Goal: Register for event/course

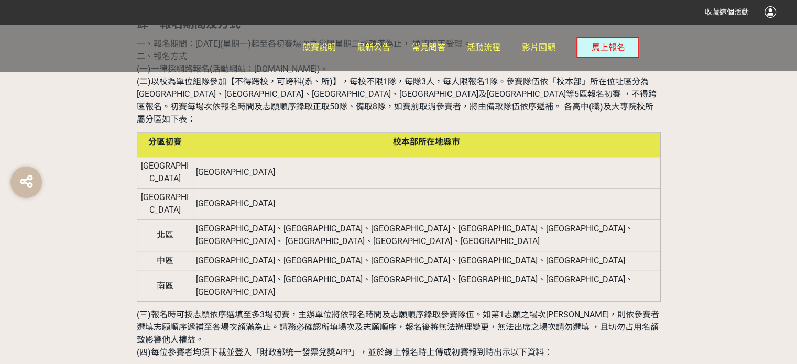
scroll to position [859, 0]
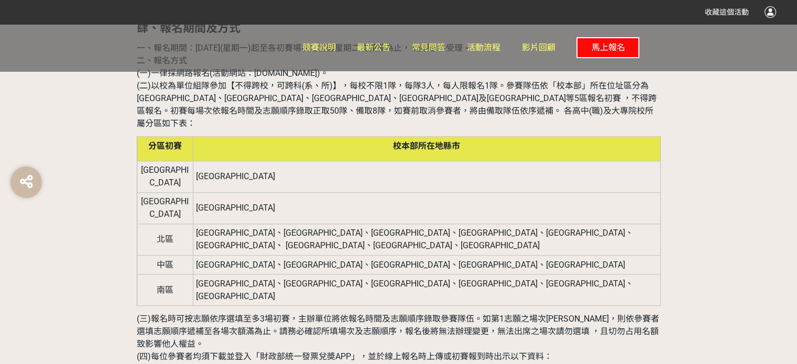
click at [598, 52] on span "馬上報名" at bounding box center [608, 47] width 34 height 10
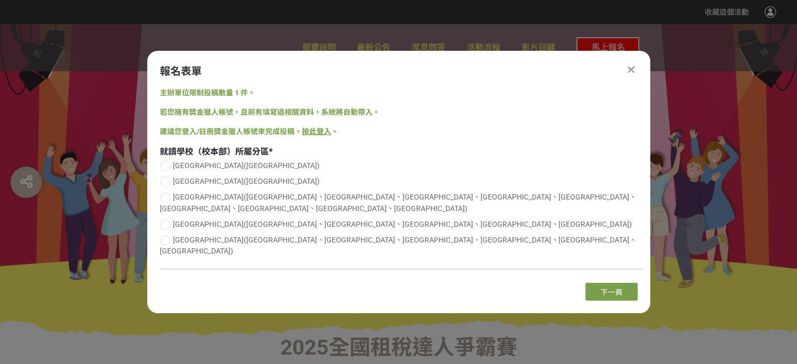
scroll to position [0, 0]
click at [607, 288] on span "下一頁" at bounding box center [611, 292] width 22 height 8
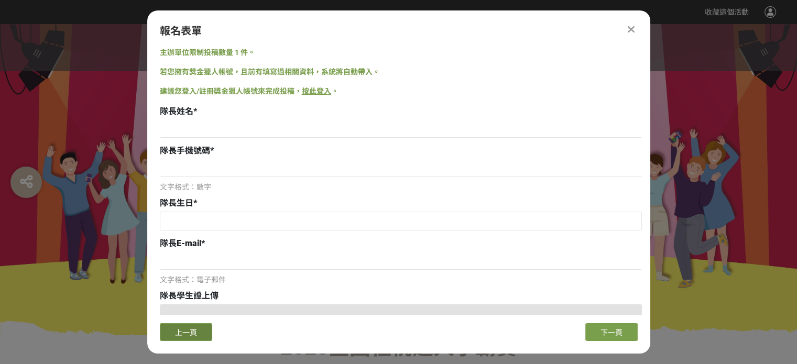
click at [193, 333] on span "上一頁" at bounding box center [186, 332] width 22 height 8
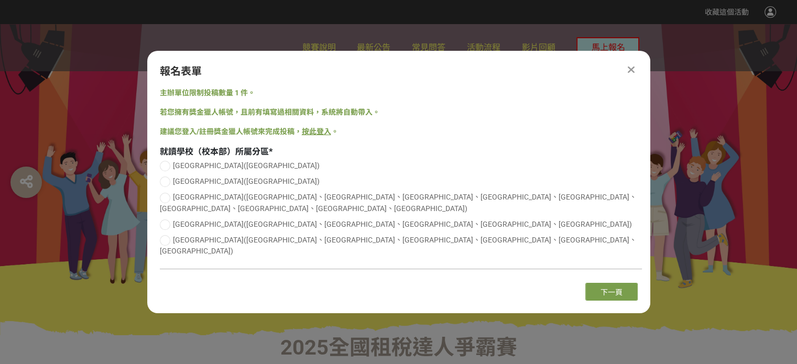
click at [636, 76] on div at bounding box center [631, 69] width 13 height 13
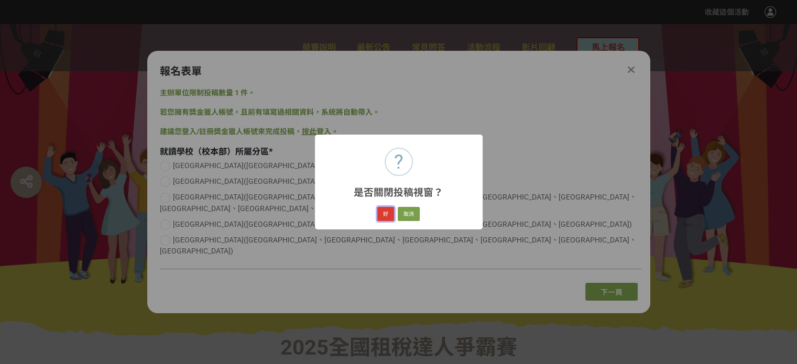
click at [388, 213] on button "好" at bounding box center [385, 214] width 17 height 15
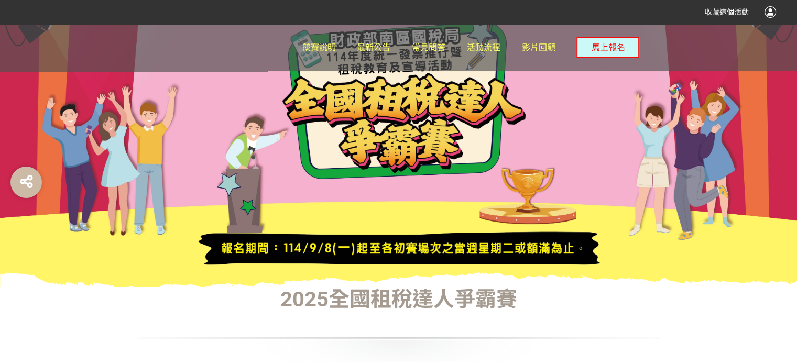
scroll to position [101, 0]
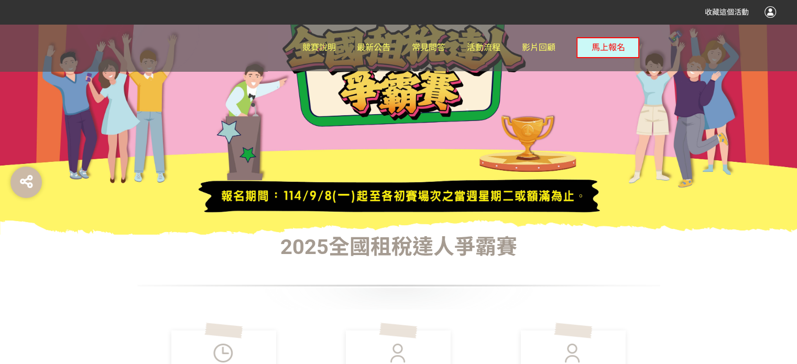
click at [768, 8] on div at bounding box center [770, 12] width 12 height 12
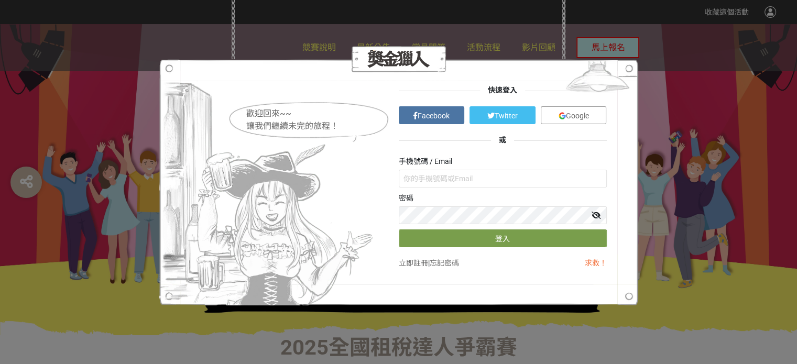
scroll to position [0, 0]
click at [580, 112] on span "Google" at bounding box center [577, 116] width 23 height 8
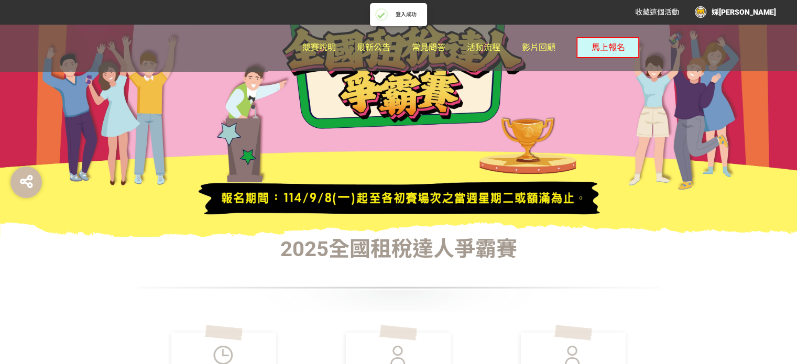
scroll to position [101, 0]
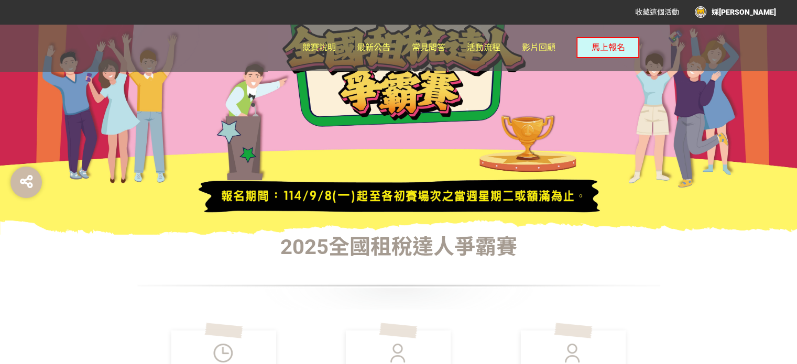
click at [609, 43] on span "馬上報名" at bounding box center [608, 47] width 34 height 10
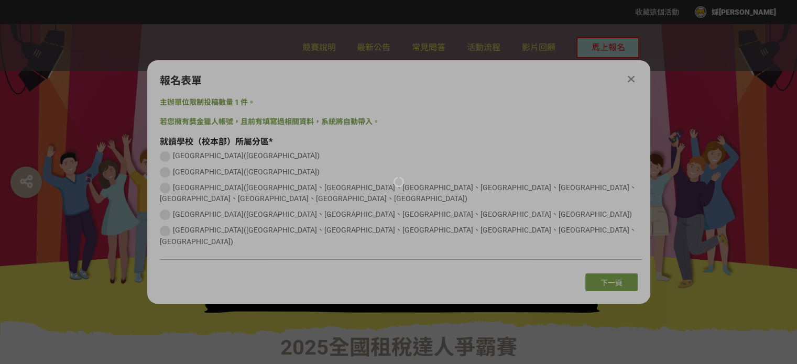
scroll to position [0, 0]
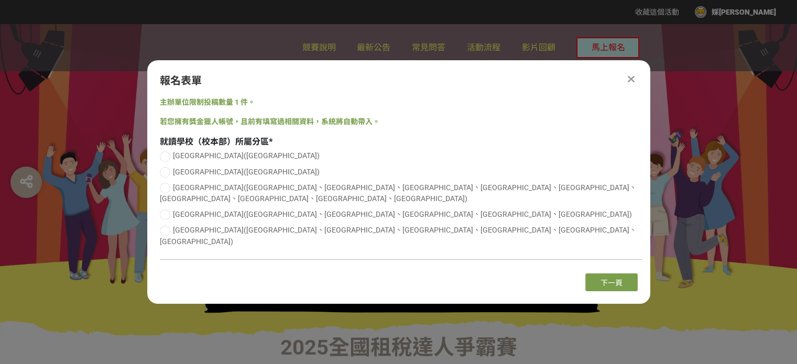
click at [748, 62] on div "競賽說明 最新公告 常見問答 活動流程 影片回顧 馬上報名" at bounding box center [398, 47] width 797 height 47
click at [631, 84] on icon at bounding box center [631, 79] width 7 height 10
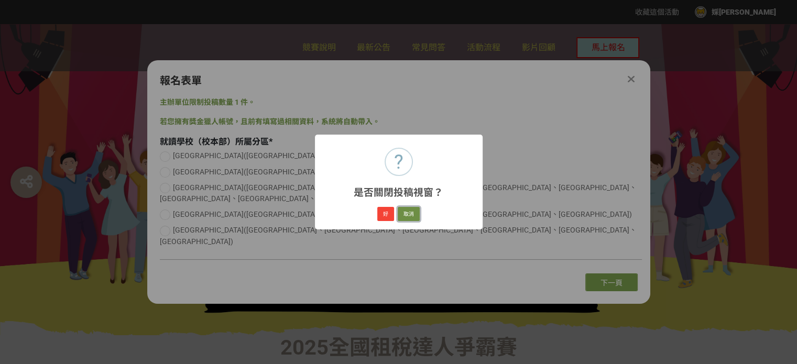
click at [407, 213] on button "取消" at bounding box center [409, 214] width 22 height 15
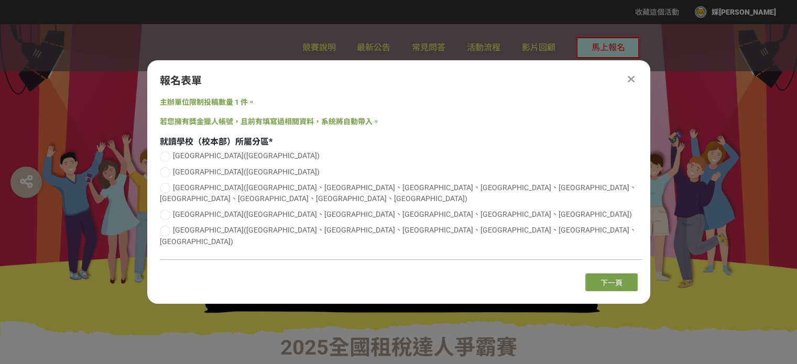
click at [192, 210] on span "[GEOGRAPHIC_DATA]([GEOGRAPHIC_DATA]、[GEOGRAPHIC_DATA]、[GEOGRAPHIC_DATA]、[GEOGRA…" at bounding box center [402, 214] width 459 height 8
click at [167, 211] on input "[GEOGRAPHIC_DATA]([GEOGRAPHIC_DATA]、[GEOGRAPHIC_DATA]、[GEOGRAPHIC_DATA]、[GEOGRA…" at bounding box center [163, 214] width 7 height 7
radio input "false"
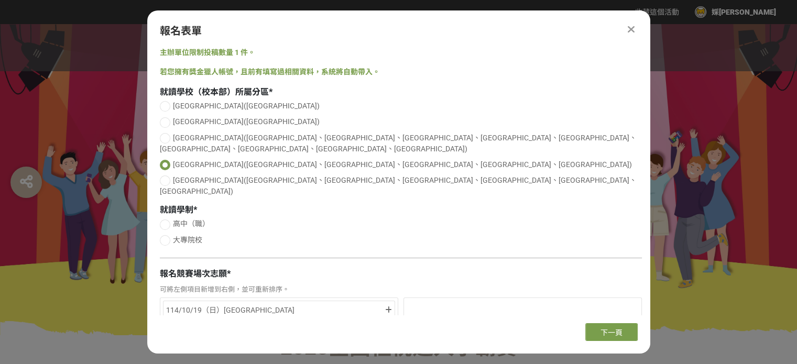
click at [191, 236] on span "大專院校" at bounding box center [187, 240] width 29 height 8
click at [167, 237] on input "大專院校" at bounding box center [163, 240] width 7 height 7
radio input "false"
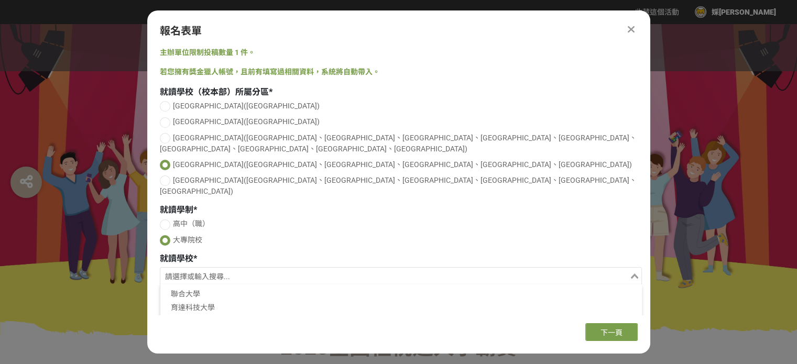
click at [602, 270] on input "Search for option" at bounding box center [394, 277] width 467 height 15
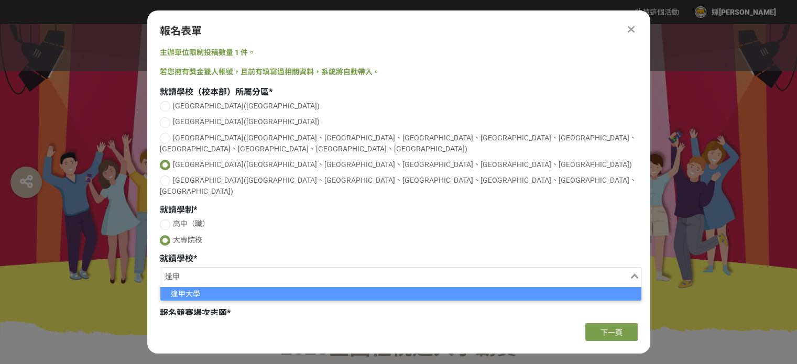
type input "逢甲"
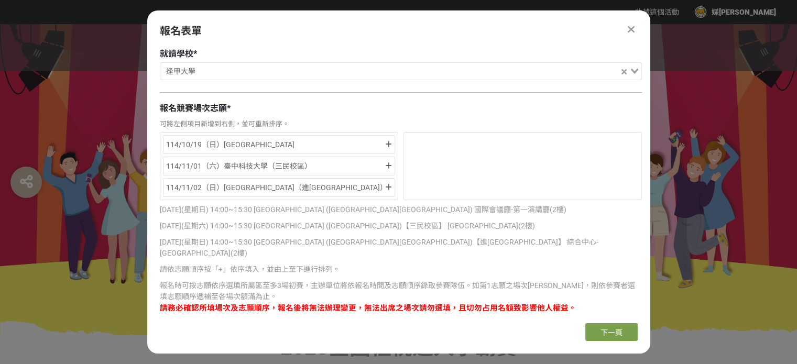
scroll to position [207, 0]
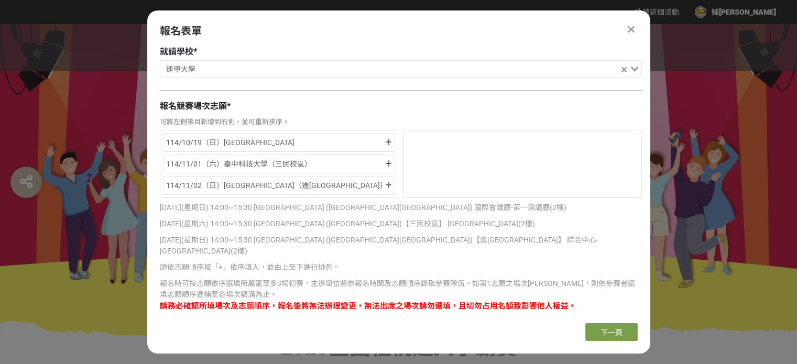
click at [571, 202] on p "[DATE](星期日) 14:00~15:30 [GEOGRAPHIC_DATA] ([GEOGRAPHIC_DATA][GEOGRAPHIC_DATA]) …" at bounding box center [401, 207] width 482 height 11
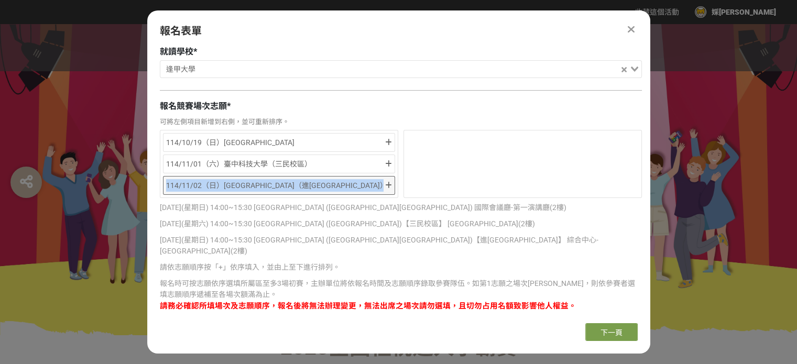
drag, startPoint x: 383, startPoint y: 141, endPoint x: 384, endPoint y: 160, distance: 19.4
click at [384, 160] on div "114/10/19（日）[GEOGRAPHIC_DATA] 114/11/01（六）[GEOGRAPHIC_DATA]（三民校區） 114/11/02（日）[…" at bounding box center [279, 164] width 238 height 68
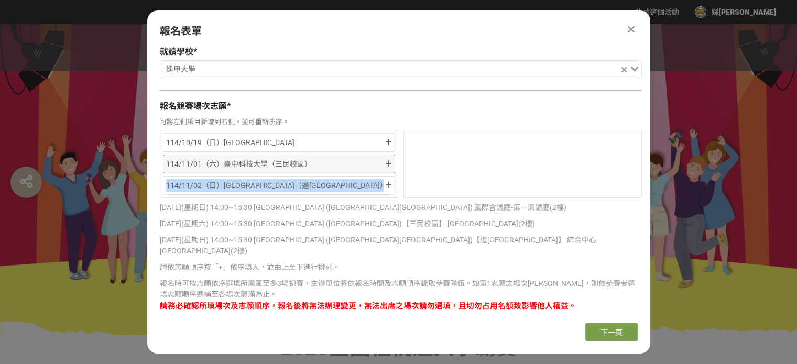
click at [385, 160] on icon at bounding box center [388, 163] width 7 height 7
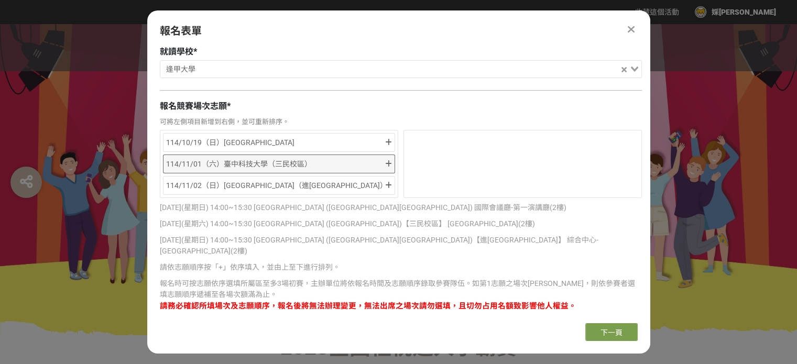
scroll to position [186, 0]
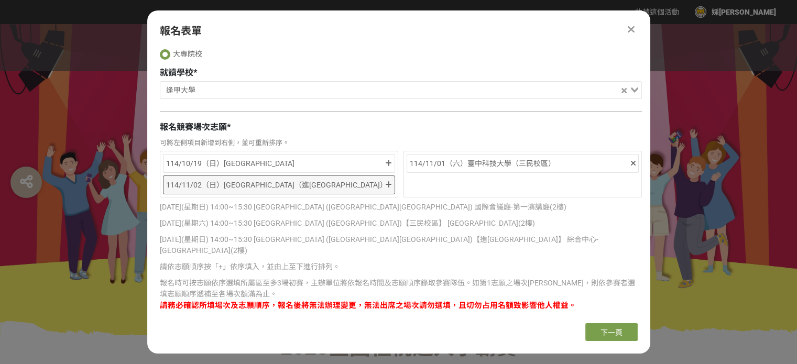
click at [385, 181] on icon at bounding box center [388, 184] width 7 height 7
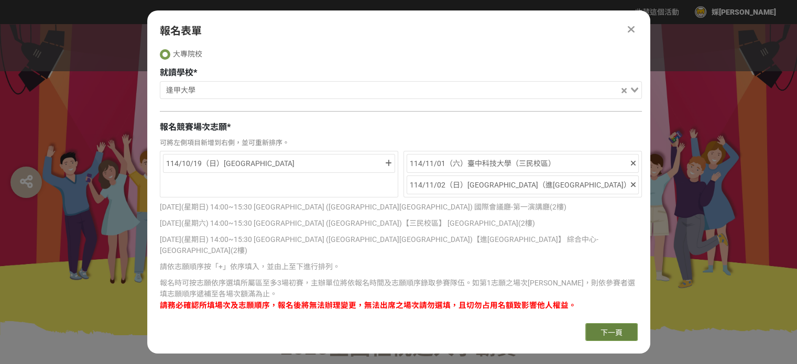
click at [616, 338] on button "下一頁" at bounding box center [611, 332] width 52 height 18
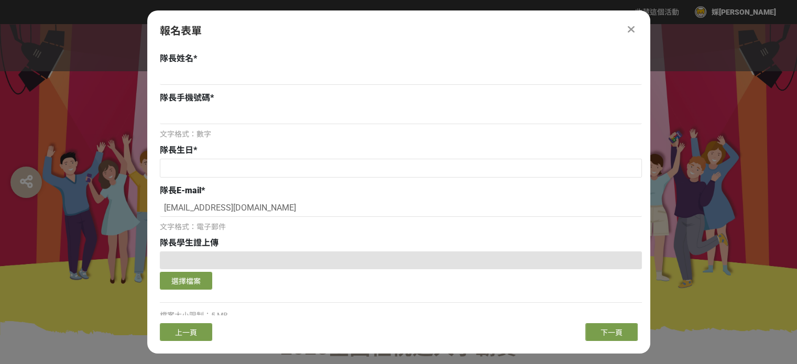
scroll to position [0, 0]
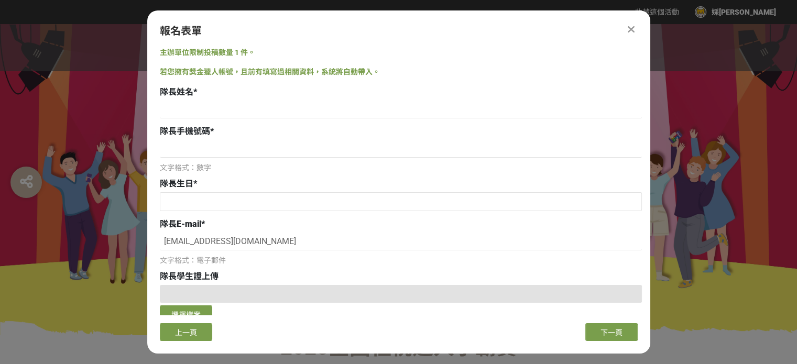
click at [265, 119] on div at bounding box center [401, 111] width 482 height 20
click at [278, 114] on input at bounding box center [401, 110] width 482 height 18
type input "[PERSON_NAME]"
click at [274, 148] on input at bounding box center [401, 149] width 482 height 18
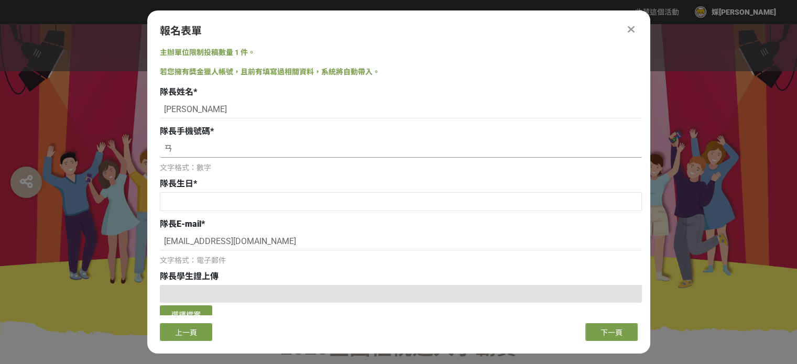
type input "ㄞ"
type input "0905747588"
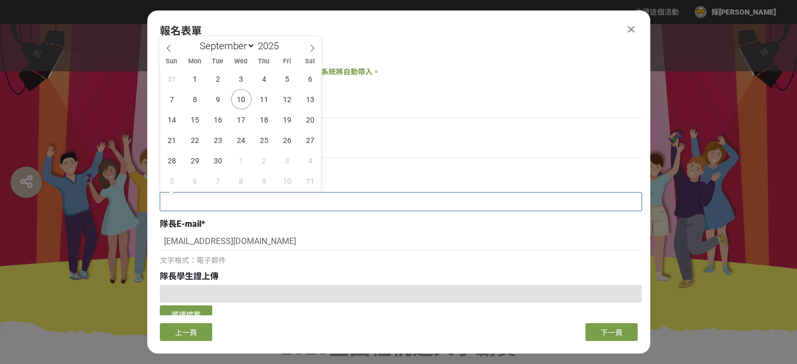
click at [237, 201] on input "text" at bounding box center [400, 202] width 481 height 18
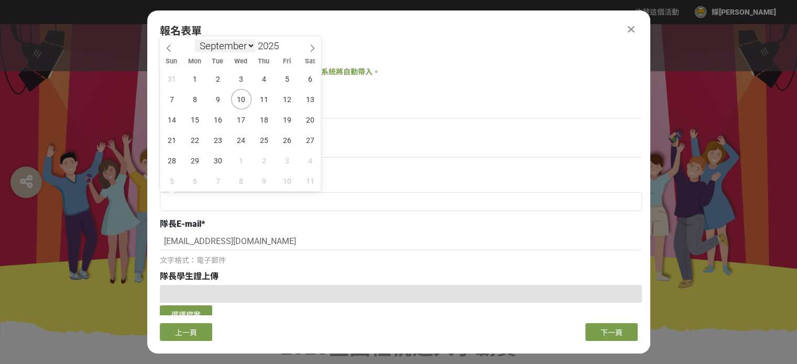
click at [244, 46] on select "January February March April May June July August September October November De…" at bounding box center [225, 45] width 60 height 13
select select "6"
click at [195, 39] on select "January February March April May June July August September October November De…" at bounding box center [225, 45] width 60 height 13
click at [276, 41] on input "2025" at bounding box center [270, 46] width 31 height 12
type input "20"
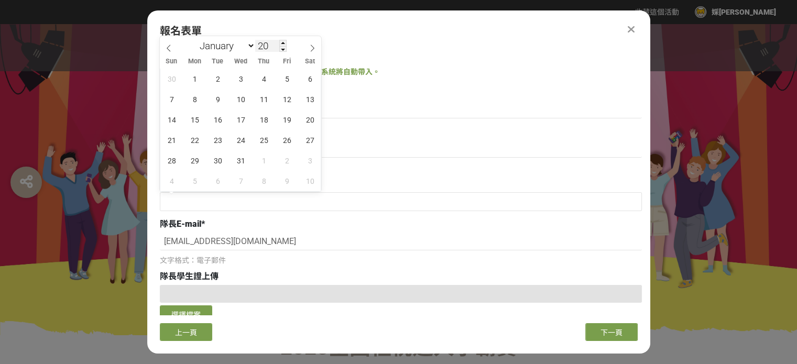
click at [276, 41] on input "20" at bounding box center [270, 46] width 31 height 12
click at [274, 41] on input "20" at bounding box center [270, 46] width 31 height 12
type input "2006"
click at [216, 102] on span "4" at bounding box center [218, 99] width 20 height 20
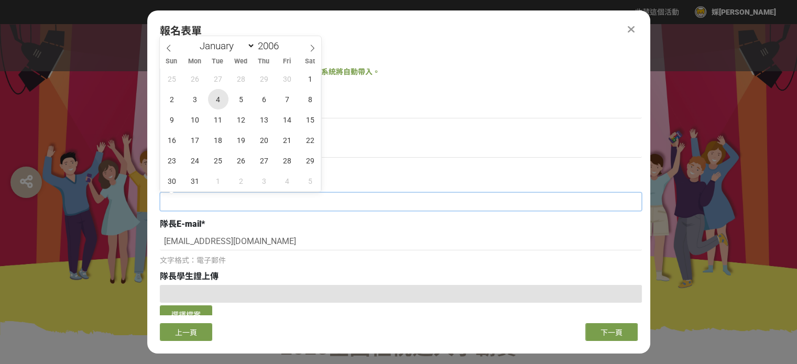
type input "[DATE]"
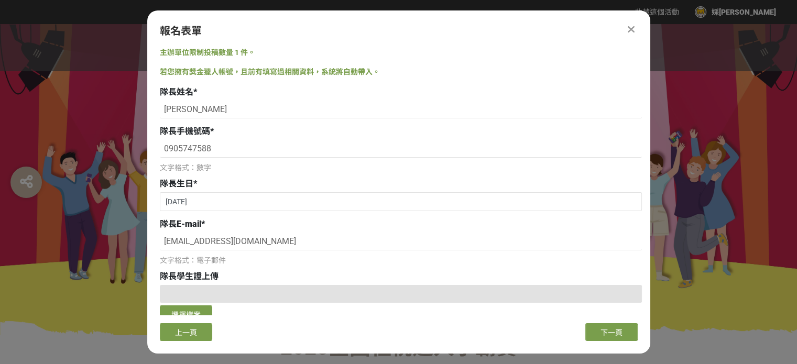
click at [289, 164] on div "文字格式：數字" at bounding box center [401, 167] width 482 height 11
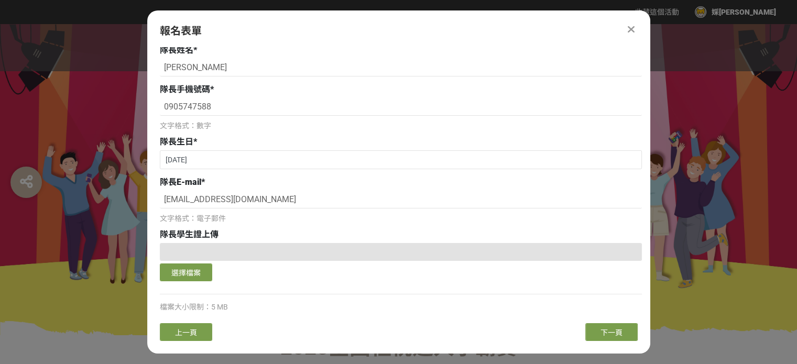
scroll to position [50, 0]
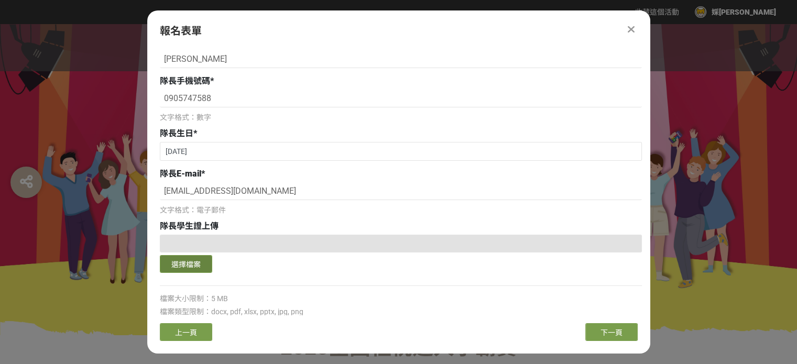
click at [194, 261] on button "選擇檔案" at bounding box center [186, 264] width 52 height 18
click at [419, 185] on input "[EMAIL_ADDRESS][DOMAIN_NAME]" at bounding box center [401, 191] width 482 height 18
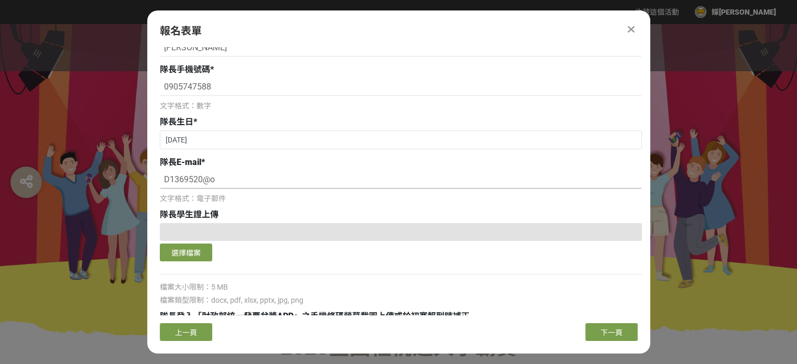
scroll to position [54, 0]
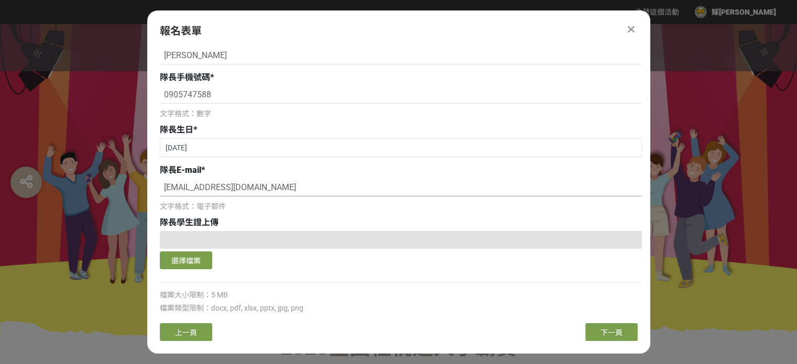
type input "[EMAIL_ADDRESS][DOMAIN_NAME]"
click at [315, 241] on div at bounding box center [401, 240] width 482 height 18
click at [205, 251] on button "選擇檔案" at bounding box center [186, 260] width 52 height 18
click at [178, 259] on button "選擇檔案" at bounding box center [186, 260] width 52 height 18
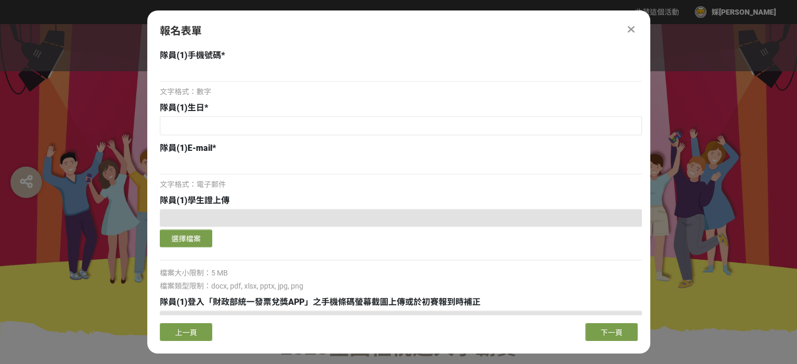
scroll to position [673, 0]
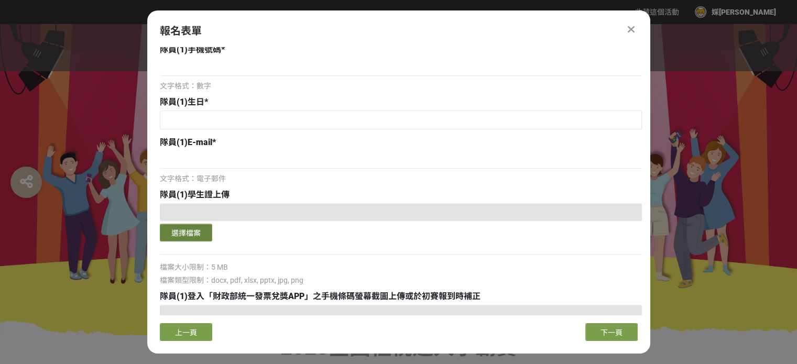
click at [207, 228] on button "選擇檔案" at bounding box center [186, 233] width 52 height 18
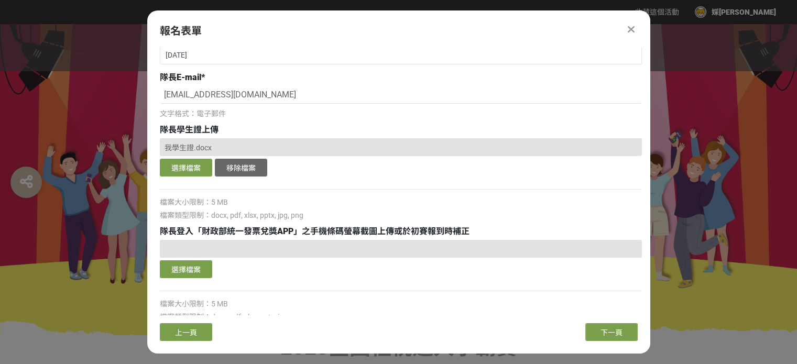
scroll to position [240, 0]
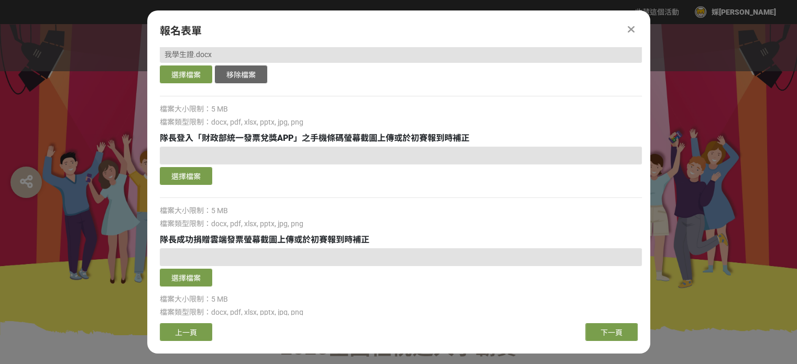
drag, startPoint x: 660, startPoint y: 94, endPoint x: 657, endPoint y: 114, distance: 20.1
click at [657, 114] on div at bounding box center [398, 179] width 797 height 311
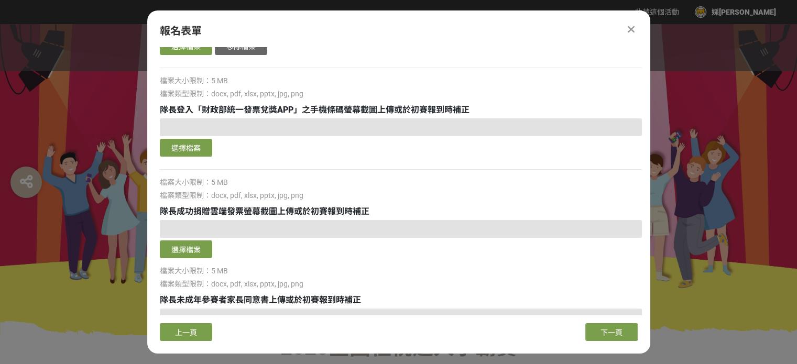
scroll to position [271, 0]
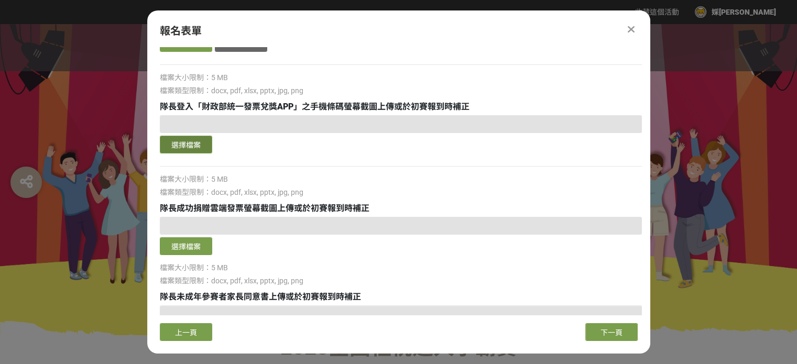
click at [196, 139] on button "選擇檔案" at bounding box center [186, 145] width 52 height 18
click at [194, 142] on button "選擇檔案" at bounding box center [186, 145] width 52 height 18
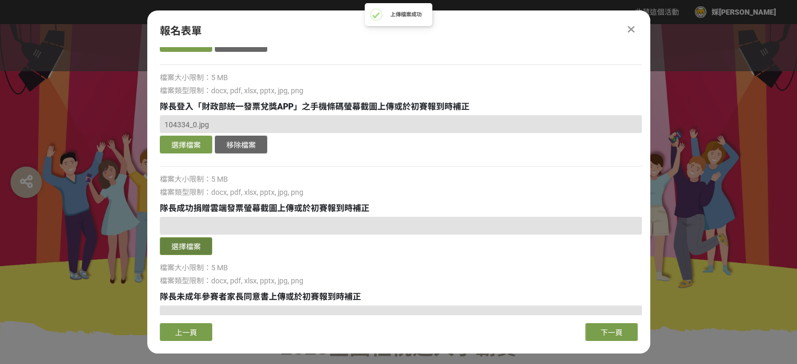
click at [198, 244] on button "選擇檔案" at bounding box center [186, 246] width 52 height 18
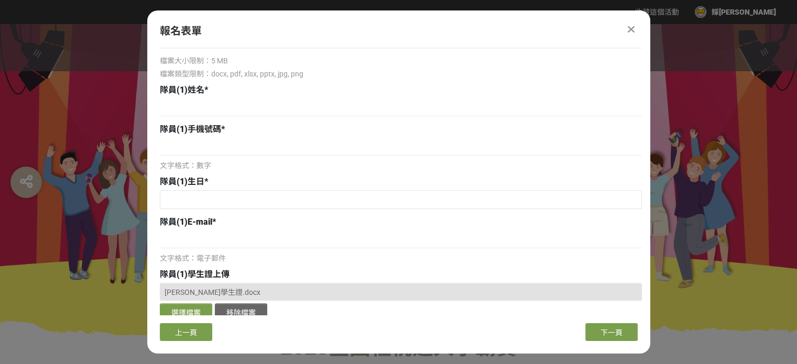
scroll to position [610, 0]
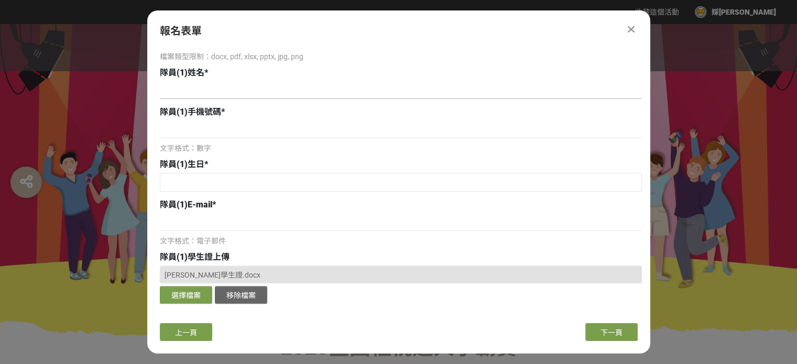
click at [489, 87] on input at bounding box center [401, 90] width 482 height 18
type input "5"
type input "[PERSON_NAME]"
click at [244, 128] on input at bounding box center [401, 129] width 482 height 18
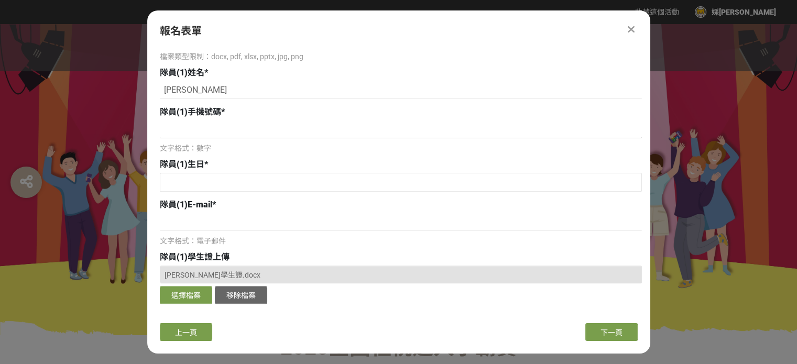
click at [244, 128] on input at bounding box center [401, 129] width 482 height 18
paste input "0972309992"
type input "0972309992"
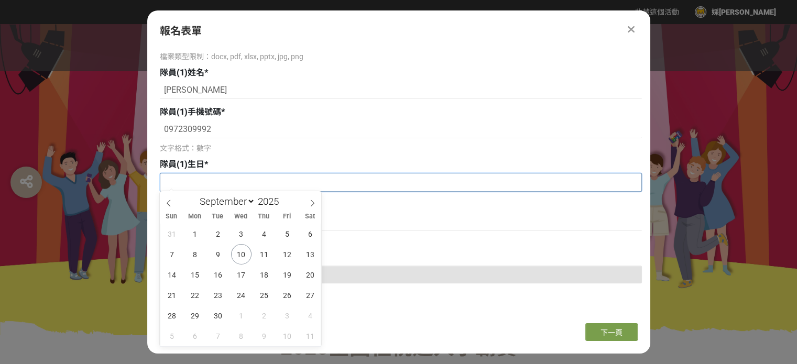
click at [220, 188] on input "text" at bounding box center [400, 182] width 481 height 18
click at [270, 196] on input "2025" at bounding box center [270, 201] width 31 height 12
type input "2006"
click at [239, 202] on select "January February March April May June July August September October November De…" at bounding box center [225, 201] width 60 height 13
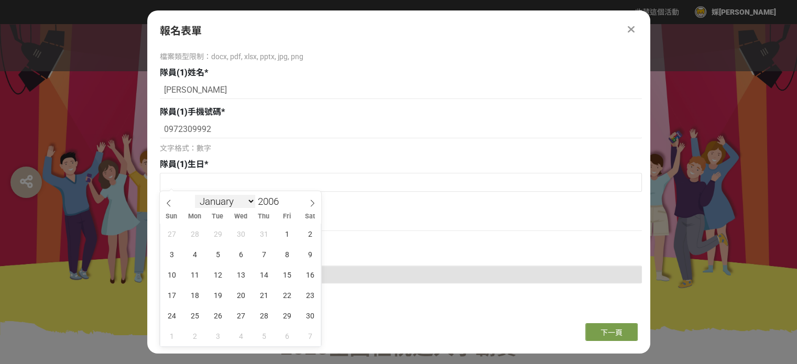
select select "6"
click at [195, 195] on select "January February March April May June July August September October November De…" at bounding box center [225, 201] width 60 height 13
click at [282, 292] on span "21" at bounding box center [287, 295] width 20 height 20
type input "[DATE]"
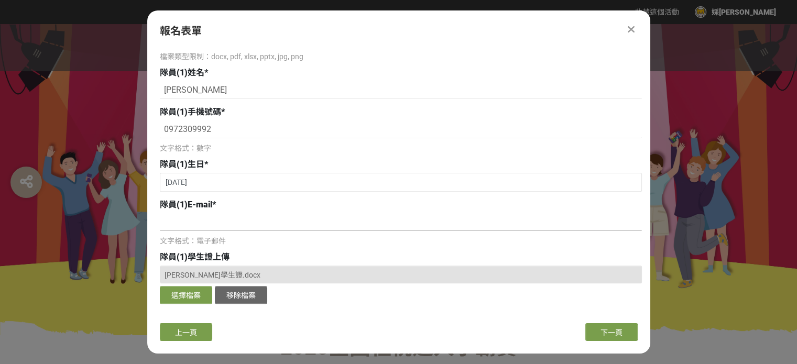
click at [279, 219] on input at bounding box center [401, 222] width 482 height 18
type input "v"
paste input "[EMAIL_ADDRESS][DOMAIN_NAME]"
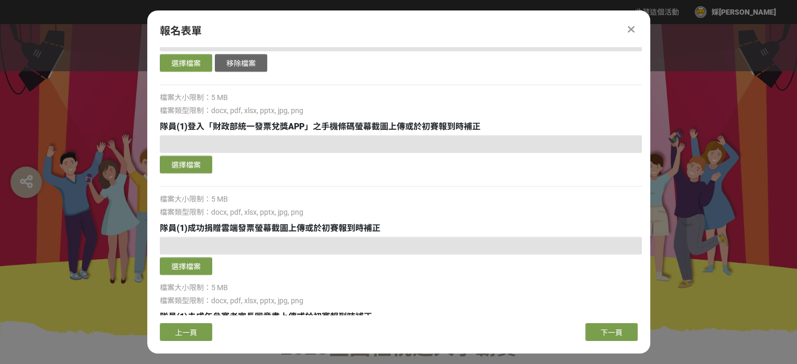
scroll to position [853, 0]
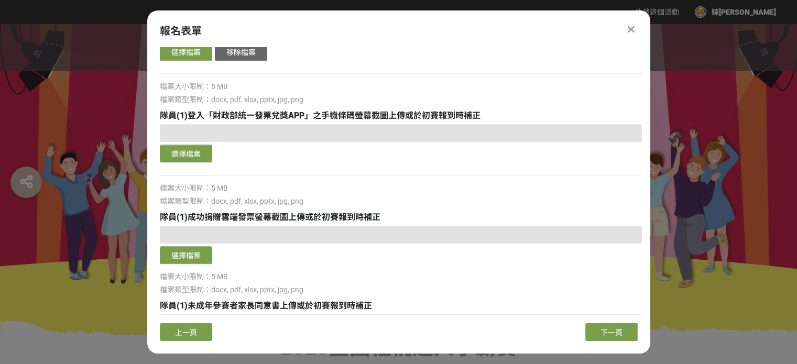
type input "[EMAIL_ADDRESS][DOMAIN_NAME]"
click at [519, 179] on div at bounding box center [401, 175] width 482 height 11
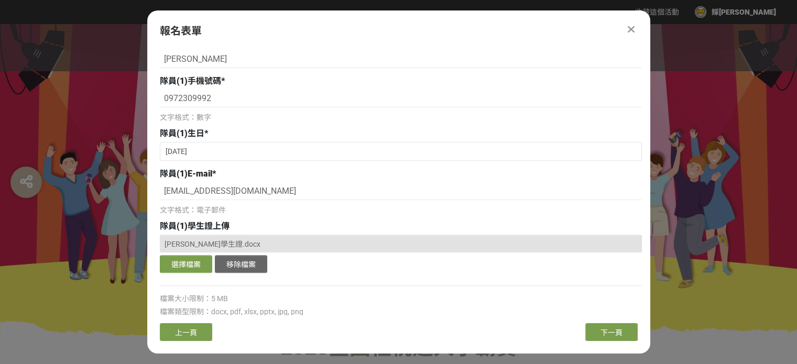
scroll to position [633, 0]
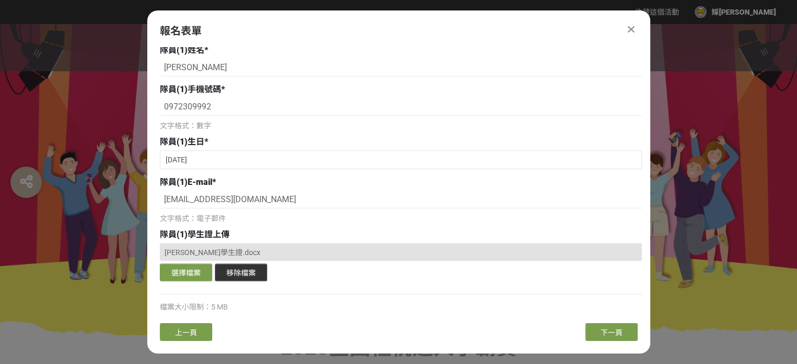
click at [252, 273] on button "移除檔案" at bounding box center [241, 272] width 52 height 18
click at [221, 70] on input "[PERSON_NAME]" at bounding box center [401, 68] width 482 height 18
paste input "訢"
type input "[PERSON_NAME]"
click at [249, 89] on div "隊員(1)手機號碼 *" at bounding box center [401, 89] width 482 height 13
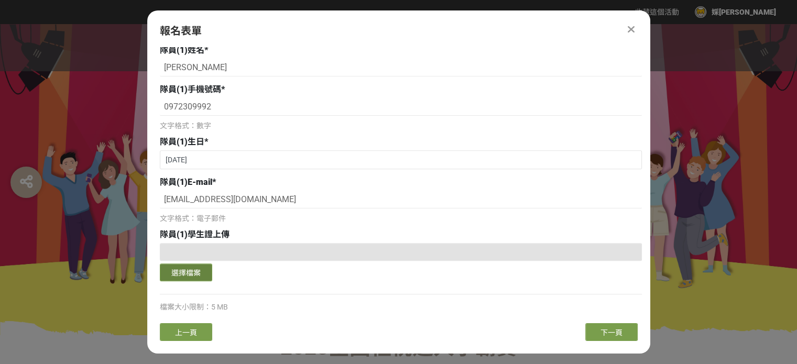
click at [192, 273] on button "選擇檔案" at bounding box center [186, 272] width 52 height 18
click at [193, 270] on button "選擇檔案" at bounding box center [186, 272] width 52 height 18
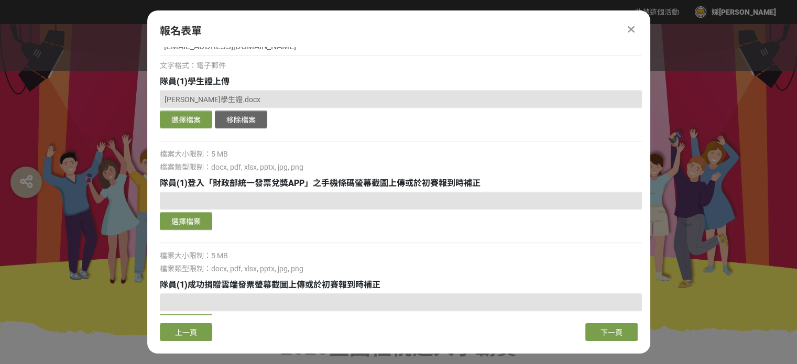
scroll to position [826, 0]
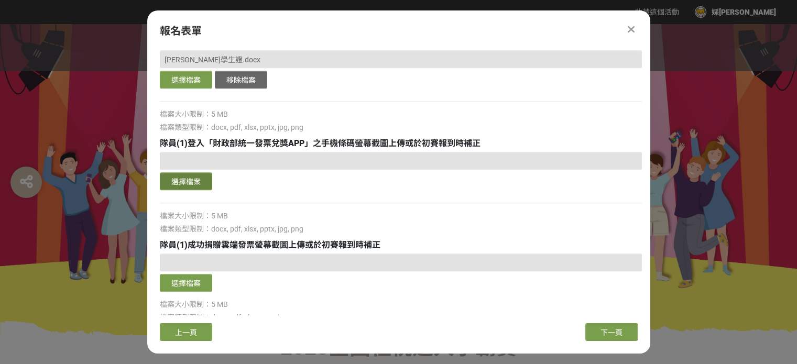
click at [191, 178] on button "選擇檔案" at bounding box center [186, 181] width 52 height 18
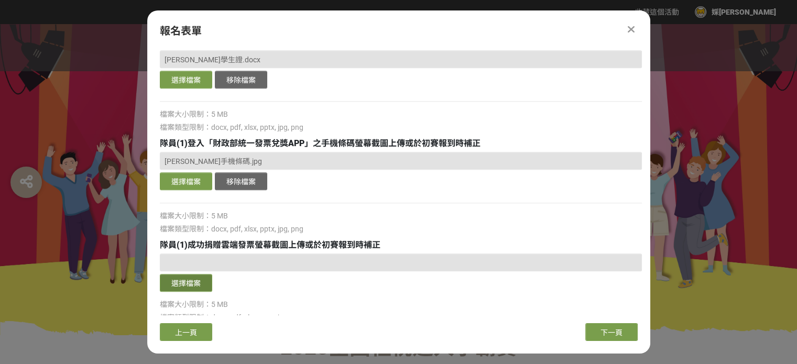
click at [180, 284] on button "選擇檔案" at bounding box center [186, 283] width 52 height 18
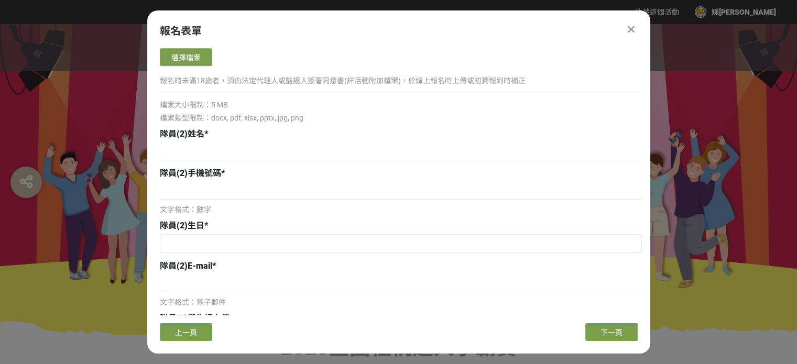
scroll to position [1161, 0]
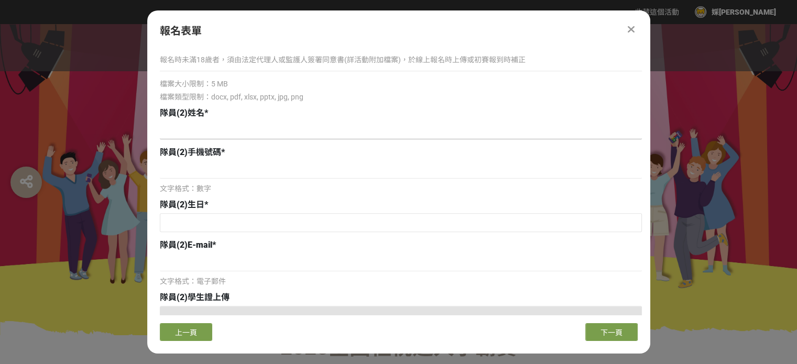
click at [232, 136] on input at bounding box center [401, 131] width 482 height 18
type input "[PERSON_NAME]"
click at [213, 171] on input at bounding box center [401, 170] width 482 height 18
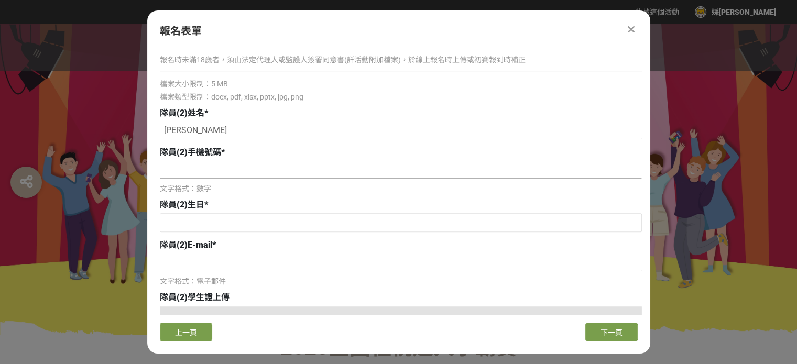
paste input "0919155220"
type input "0919155220"
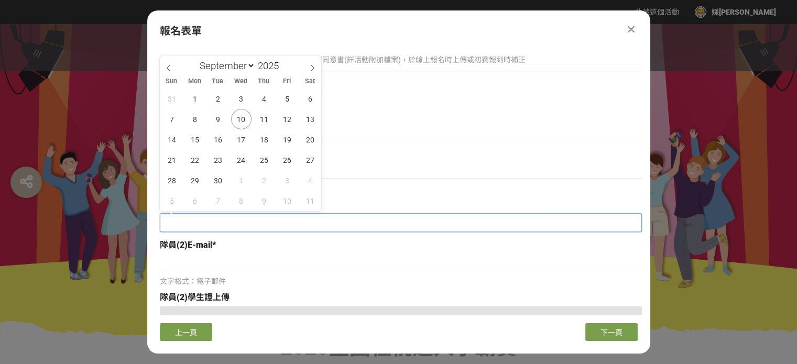
click at [208, 226] on input "text" at bounding box center [400, 223] width 481 height 18
click at [218, 67] on select "January February March April May June July August September October November De…" at bounding box center [225, 65] width 60 height 13
select select "5"
click at [195, 59] on select "January February March April May June July August September October November De…" at bounding box center [225, 65] width 60 height 13
click at [271, 69] on input "2025" at bounding box center [270, 66] width 31 height 12
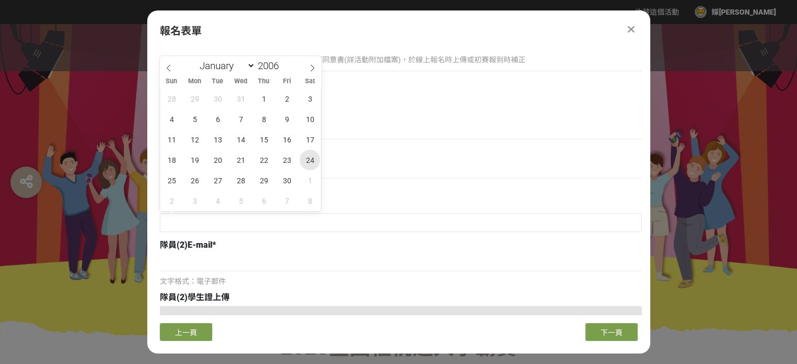
type input "2006"
click at [310, 164] on span "24" at bounding box center [310, 160] width 20 height 20
type input "[DATE]"
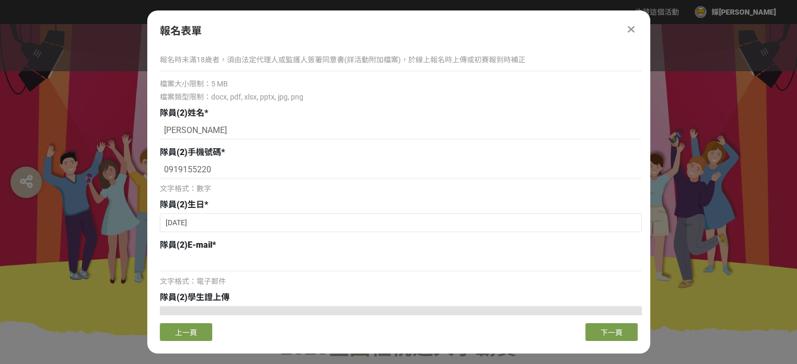
click at [285, 199] on div "隊員(2)生日 *" at bounding box center [401, 205] width 482 height 13
click at [217, 255] on input at bounding box center [401, 263] width 482 height 18
paste input "[EMAIL_ADDRESS][DOMAIN_NAME]"
drag, startPoint x: 317, startPoint y: 268, endPoint x: 310, endPoint y: 280, distance: 14.1
click at [310, 280] on div "[EMAIL_ADDRESS][DOMAIN_NAME] 文字格式：電子郵件" at bounding box center [401, 271] width 482 height 34
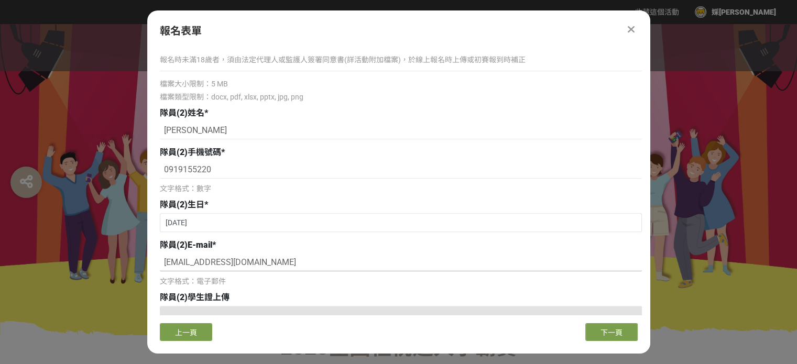
type input "[EMAIL_ADDRESS][DOMAIN_NAME]"
click at [310, 280] on div "文字格式：電子郵件" at bounding box center [401, 281] width 482 height 11
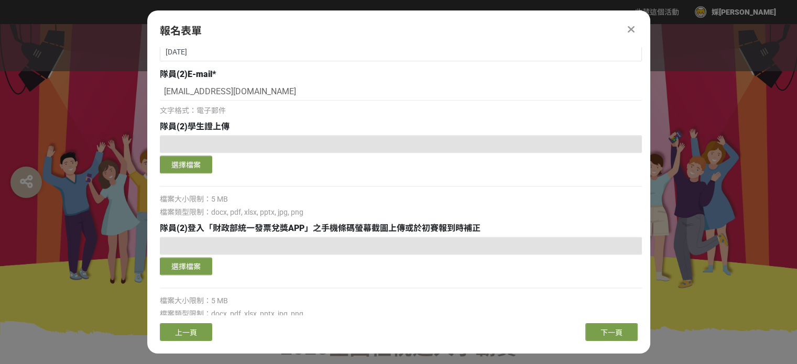
scroll to position [1328, 0]
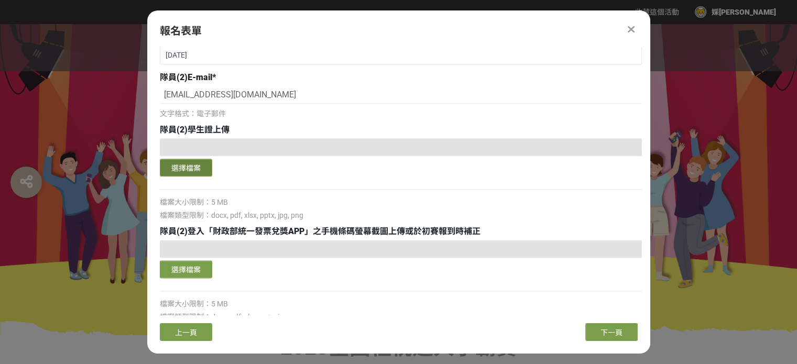
click at [197, 160] on button "選擇檔案" at bounding box center [186, 168] width 52 height 18
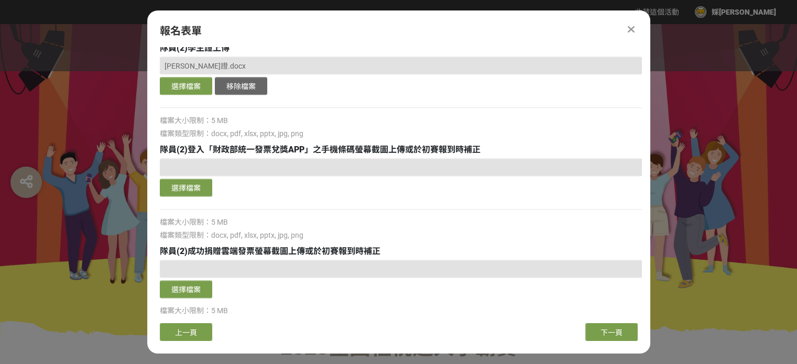
scroll to position [1425, 0]
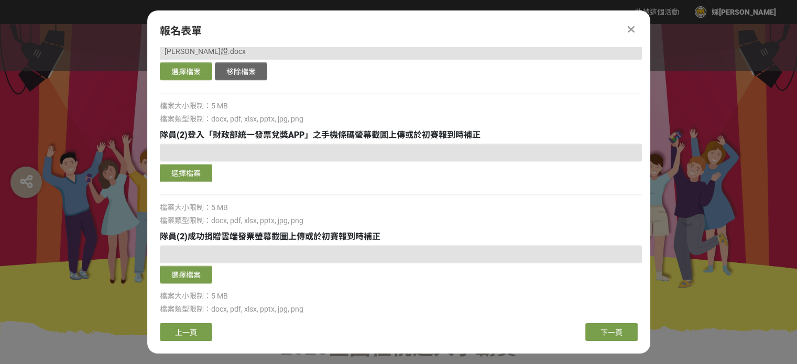
click at [195, 161] on div "選擇檔案" at bounding box center [401, 164] width 482 height 41
click at [195, 169] on button "選擇檔案" at bounding box center [186, 173] width 52 height 18
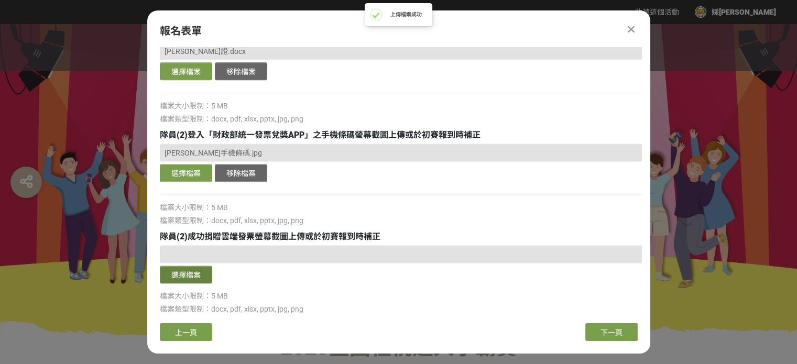
click at [176, 266] on button "選擇檔案" at bounding box center [186, 275] width 52 height 18
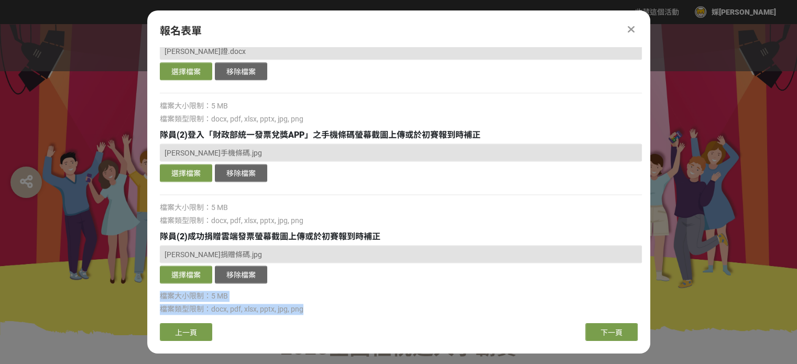
drag, startPoint x: 644, startPoint y: 270, endPoint x: 649, endPoint y: 304, distance: 34.5
click at [649, 304] on div "主辦單位限制投稿數量 1 件。 若您擁有獎金獵人帳號，且前有填寫過相關資料，系統將自動帶入。 隊長姓名 * [PERSON_NAME] 隊長手機號碼 * 09…" at bounding box center [398, 181] width 503 height 268
click at [465, 301] on div "[PERSON_NAME]捐贈條碼.jpg 選擇檔案 移除檔案 檔案大小限制：5 MB 檔案類型限制：docx, pdf, xlsx, pptx, jpg, …" at bounding box center [401, 280] width 482 height 70
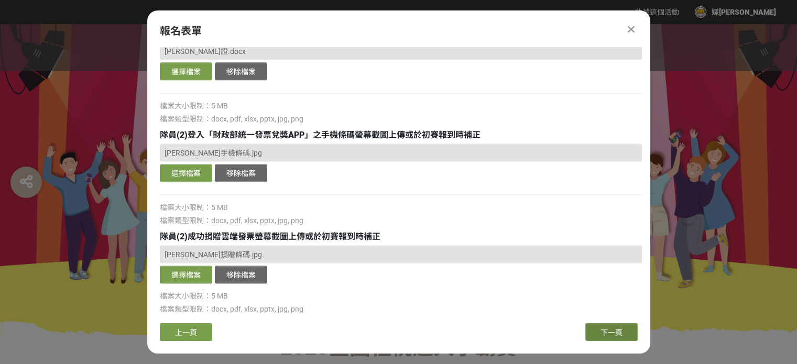
click at [598, 334] on button "下一頁" at bounding box center [611, 332] width 52 height 18
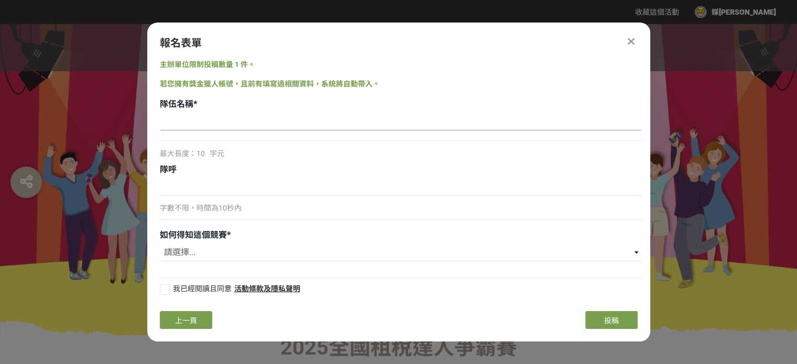
click at [285, 123] on input at bounding box center [401, 122] width 482 height 18
click at [261, 178] on div "字數不限，時間為10秒內" at bounding box center [401, 201] width 482 height 47
click at [185, 316] on span "上一頁" at bounding box center [186, 320] width 22 height 8
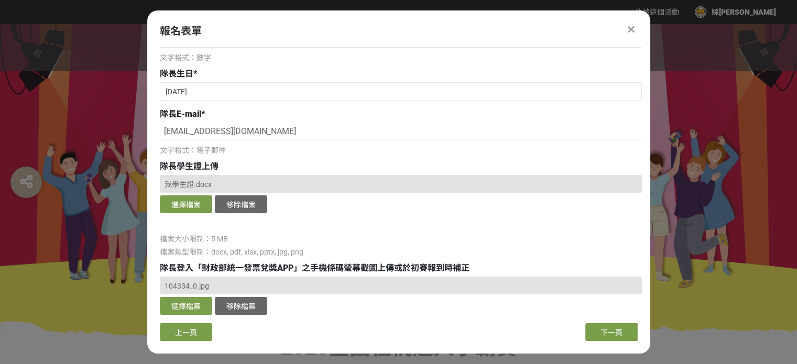
scroll to position [147, 0]
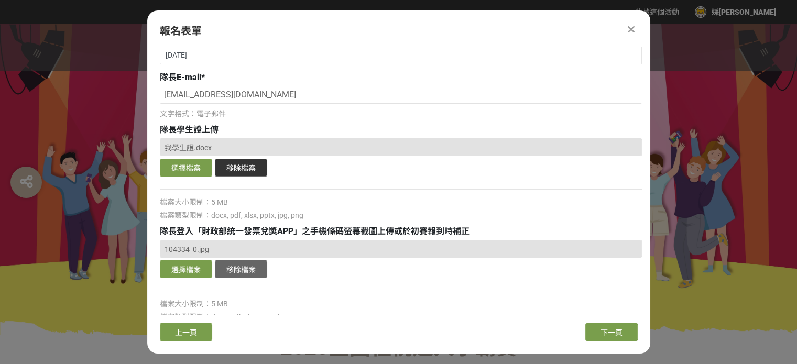
click at [251, 163] on button "移除檔案" at bounding box center [241, 168] width 52 height 18
click at [194, 167] on button "選擇檔案" at bounding box center [186, 168] width 52 height 18
click at [389, 210] on div "檔案類型限制：docx, pdf, xlsx, pptx, jpg, png" at bounding box center [401, 215] width 482 height 11
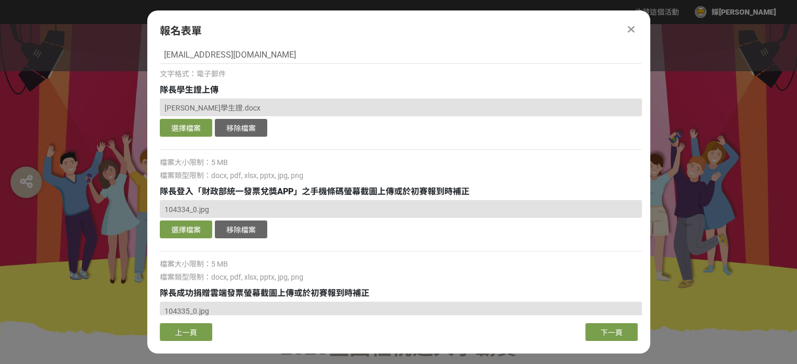
scroll to position [223, 0]
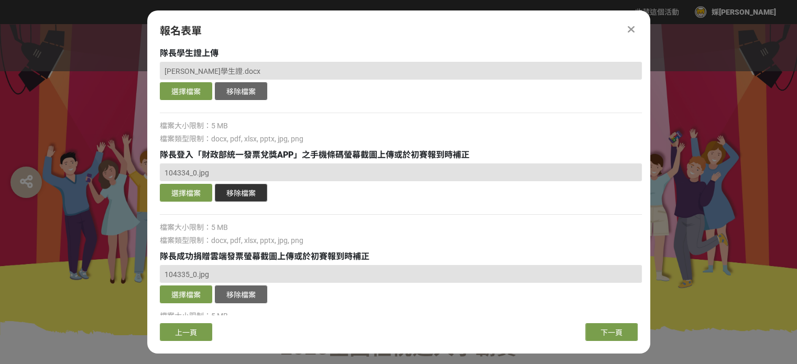
click at [226, 193] on button "移除檔案" at bounding box center [241, 193] width 52 height 18
click at [205, 192] on button "選擇檔案" at bounding box center [186, 193] width 52 height 18
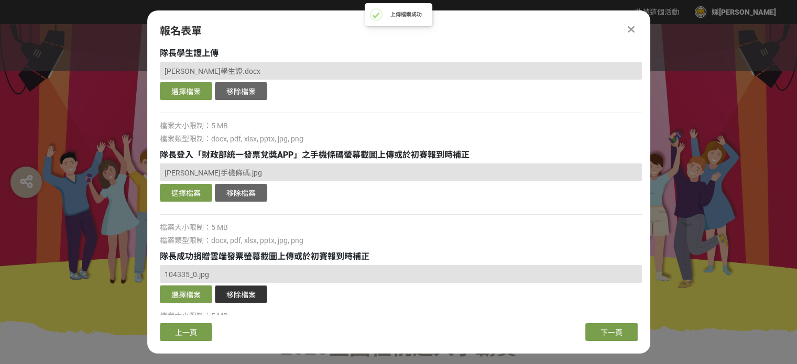
click at [230, 300] on button "移除檔案" at bounding box center [241, 294] width 52 height 18
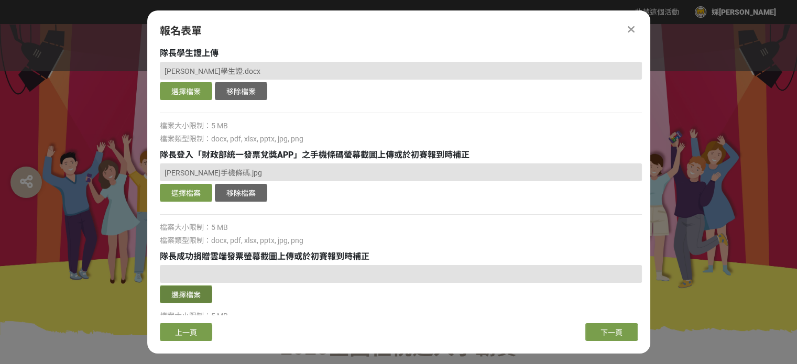
click at [189, 289] on button "選擇檔案" at bounding box center [186, 294] width 52 height 18
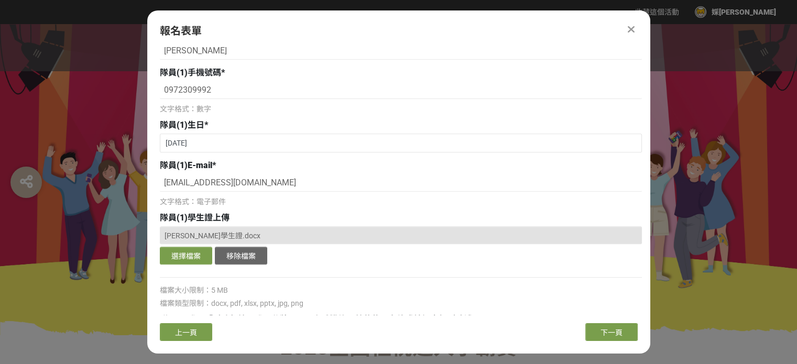
scroll to position [107, 0]
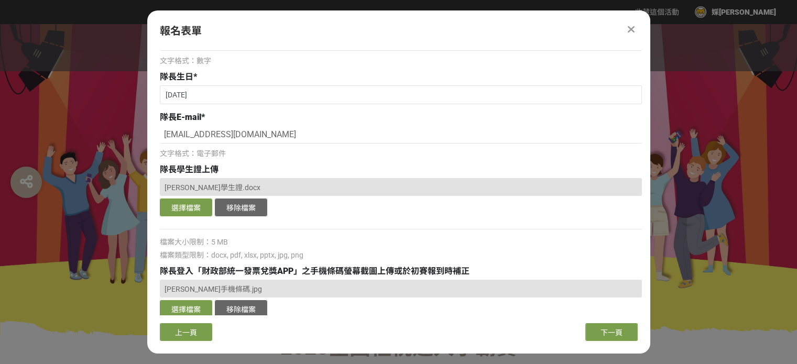
drag, startPoint x: 645, startPoint y: 92, endPoint x: 645, endPoint y: 69, distance: 22.5
click at [645, 69] on div "主辦單位限制投稿數量 1 件。 若您擁有獎金獵人帳號，且前有填寫過相關資料，系統將自動帶入。 隊長姓名 * [PERSON_NAME] 隊長手機號碼 * 09…" at bounding box center [398, 181] width 503 height 268
click at [572, 117] on div "隊長E-mail *" at bounding box center [401, 117] width 482 height 13
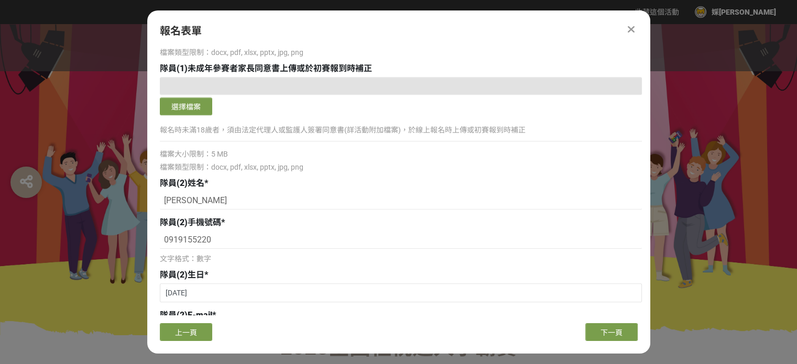
scroll to position [1196, 0]
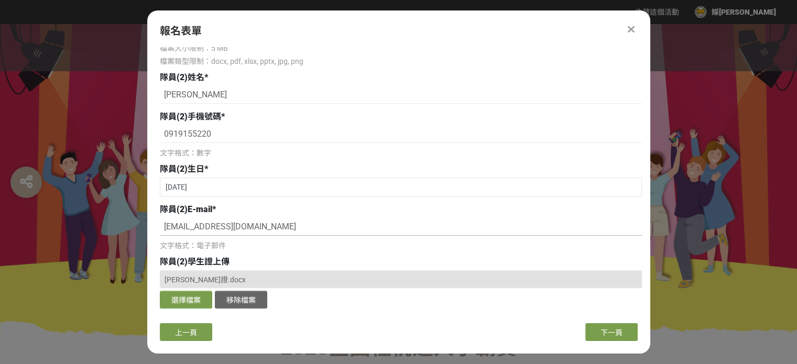
click at [551, 230] on input "[EMAIL_ADDRESS][DOMAIN_NAME]" at bounding box center [401, 227] width 482 height 18
drag, startPoint x: 647, startPoint y: 233, endPoint x: 644, endPoint y: 205, distance: 27.9
click at [644, 205] on div "主辦單位限制投稿數量 1 件。 若您擁有獎金獵人帳號，且前有填寫過相關資料，系統將自動帶入。 隊長姓名 * [PERSON_NAME] 隊長手機號碼 * 09…" at bounding box center [398, 181] width 503 height 268
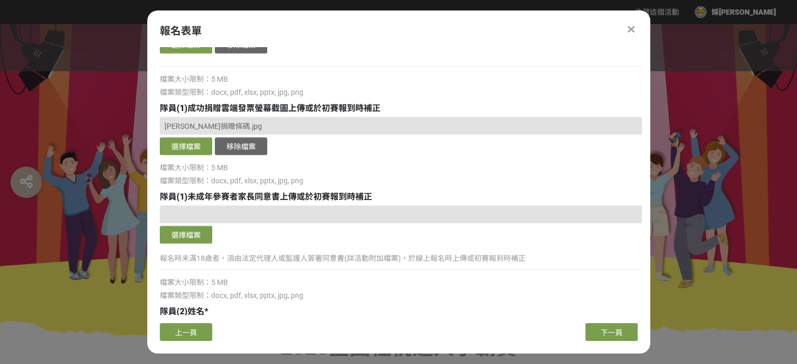
scroll to position [728, 0]
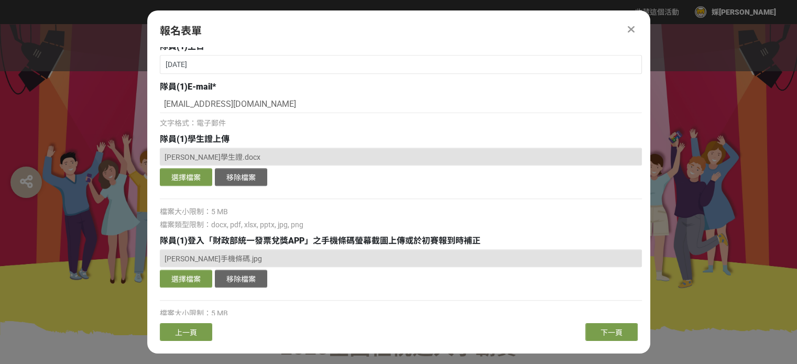
click at [645, 237] on div "主辦單位限制投稿數量 1 件。 若您擁有獎金獵人帳號，且前有填寫過相關資料，系統將自動帶入。 隊長姓名 * [PERSON_NAME] 隊長手機號碼 * 09…" at bounding box center [398, 181] width 503 height 268
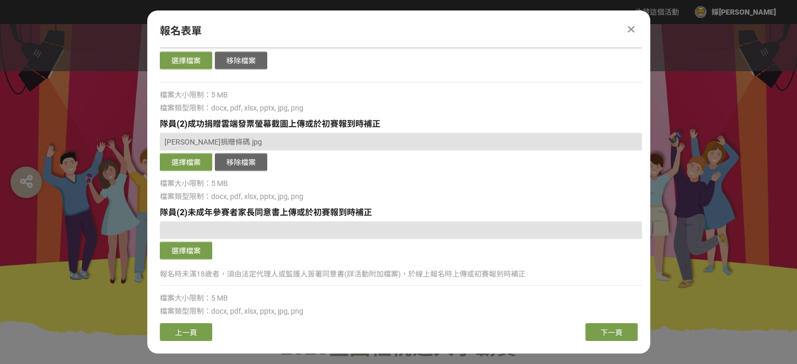
scroll to position [1303, 0]
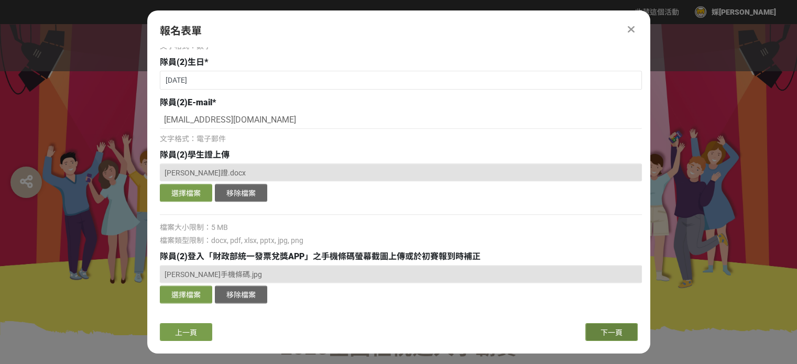
click at [610, 335] on span "下一頁" at bounding box center [611, 332] width 22 height 8
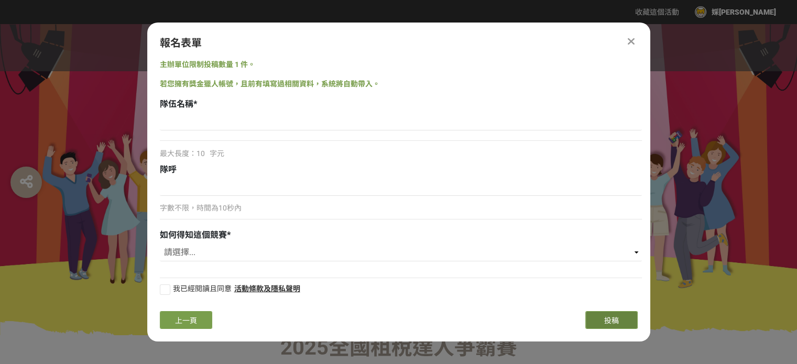
scroll to position [0, 0]
click at [325, 116] on input at bounding box center [401, 122] width 482 height 18
type input "g"
type input "G"
type input "稅稅平安"
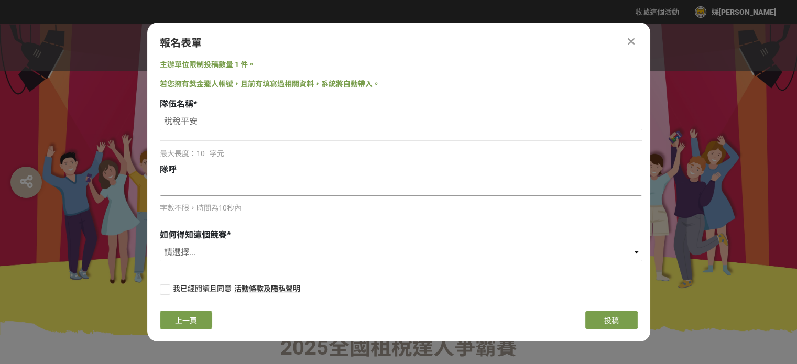
click at [263, 194] on input at bounding box center [401, 187] width 482 height 18
type input "獎"
type input "ㄉ"
type input "第"
type input "有獎金有獎金"
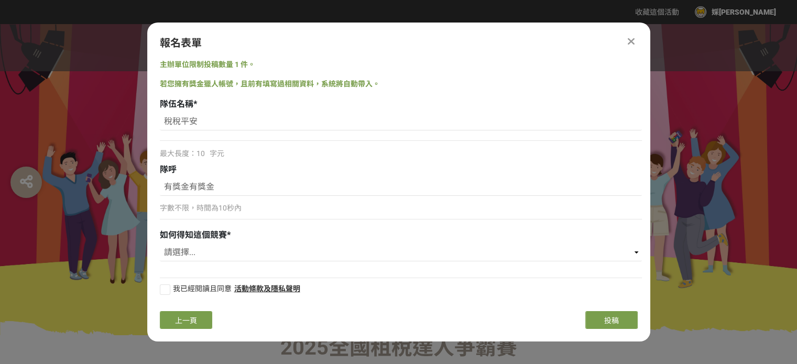
click at [258, 243] on div "如何得知這個競賽 * 請選擇... 國稅局推薦 校園講座 / 老師系上推薦 Facebook / Instagram 獎金獵人網站 活動海報 其他" at bounding box center [401, 246] width 482 height 35
click at [256, 250] on select "請選擇... 國稅局推薦 校園講座 / 老師系上推薦 Facebook / Instagram 獎金獵人網站 活動海報 其他" at bounding box center [401, 253] width 482 height 18
select select "校園講座 / 老師系上推薦"
click at [160, 244] on select "請選擇... 國稅局推薦 校園講座 / 老師系上推薦 Facebook / Instagram 獎金獵人網站 活動海報 其他" at bounding box center [401, 253] width 482 height 18
click at [167, 293] on div at bounding box center [165, 289] width 10 height 10
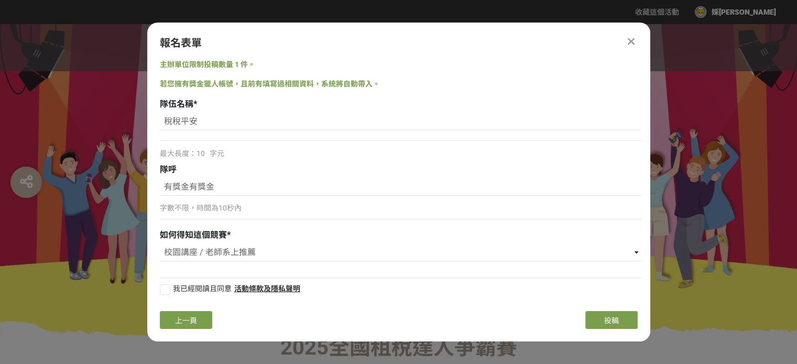
checkbox input "true"
click at [601, 314] on button "投稿" at bounding box center [611, 320] width 52 height 18
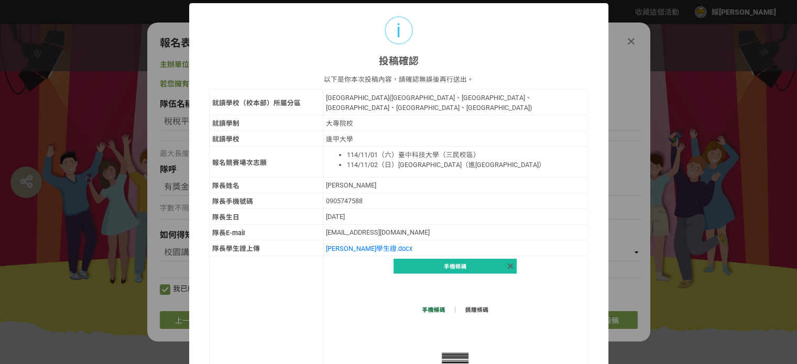
click at [525, 119] on td "大專院校" at bounding box center [455, 123] width 265 height 16
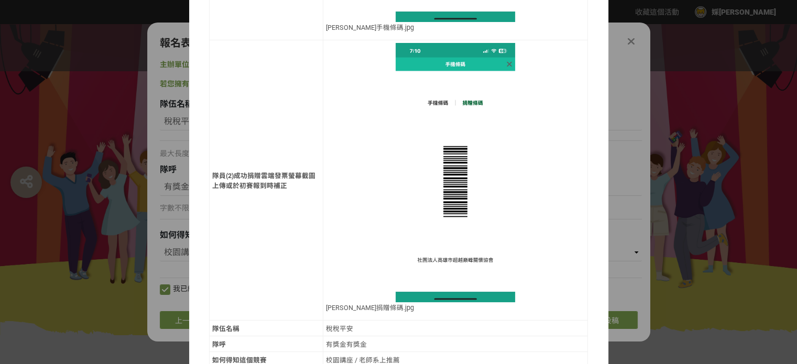
scroll to position [1823, 0]
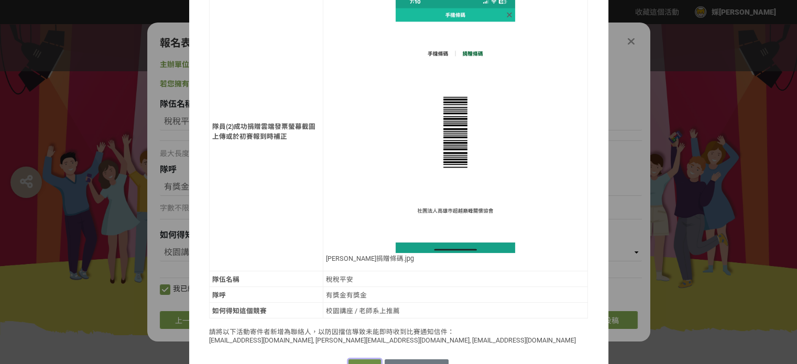
click at [353, 359] on button "確認送出" at bounding box center [364, 366] width 32 height 15
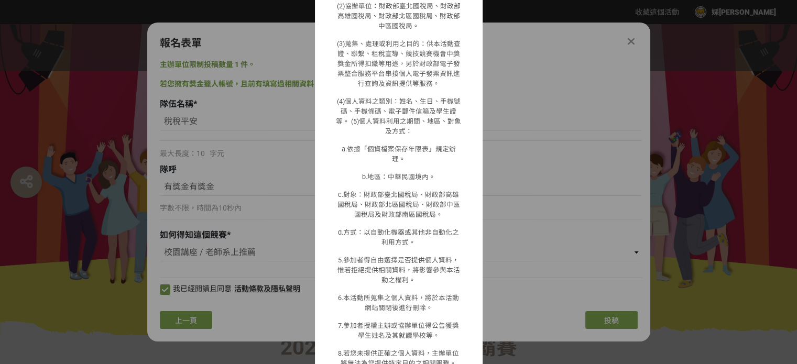
scroll to position [807, 0]
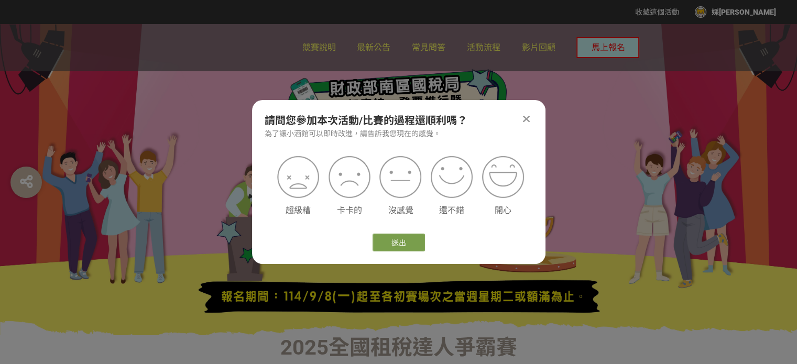
click at [532, 117] on div "請問您參加本次活動/比賽的過程還順利嗎？ 為了讓小酒館可以即時改進，請告訴我您現在的感覺。" at bounding box center [398, 126] width 293 height 27
click at [522, 117] on div at bounding box center [526, 119] width 13 height 13
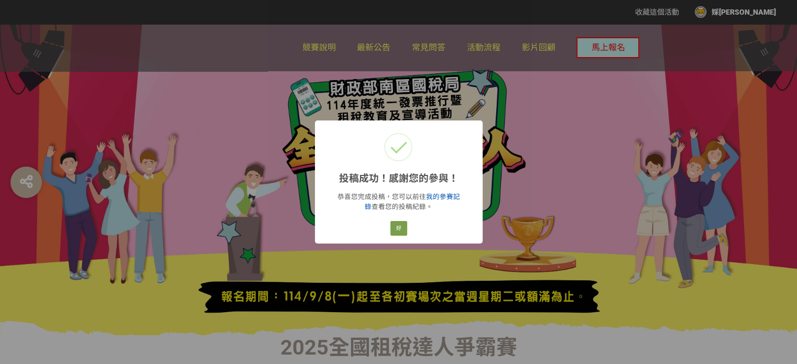
click at [439, 196] on link "我的參賽記錄" at bounding box center [412, 202] width 95 height 18
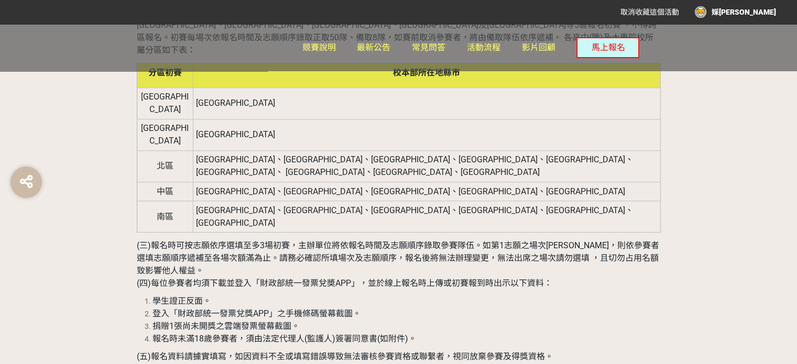
scroll to position [953, 0]
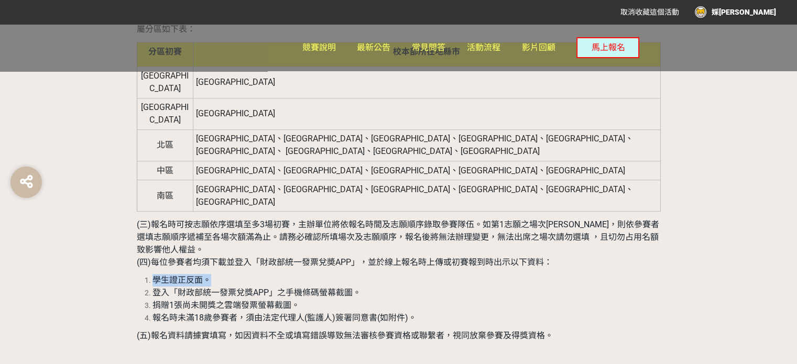
drag, startPoint x: 153, startPoint y: 203, endPoint x: 218, endPoint y: 207, distance: 65.1
click at [218, 274] on li "學生證正反面。" at bounding box center [406, 280] width 508 height 13
